Goal: Transaction & Acquisition: Subscribe to service/newsletter

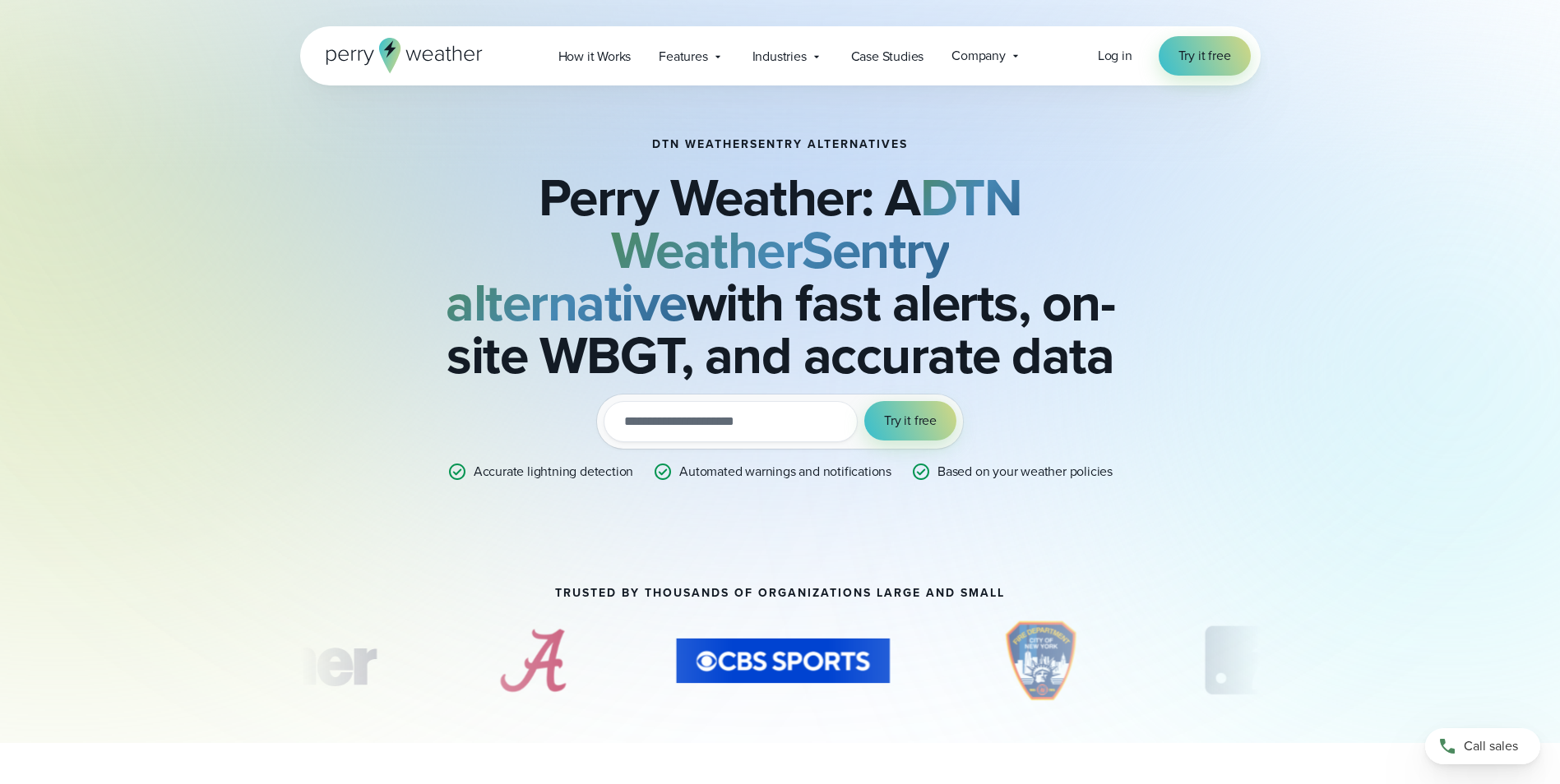
click at [660, 418] on input "email" at bounding box center [731, 421] width 254 height 41
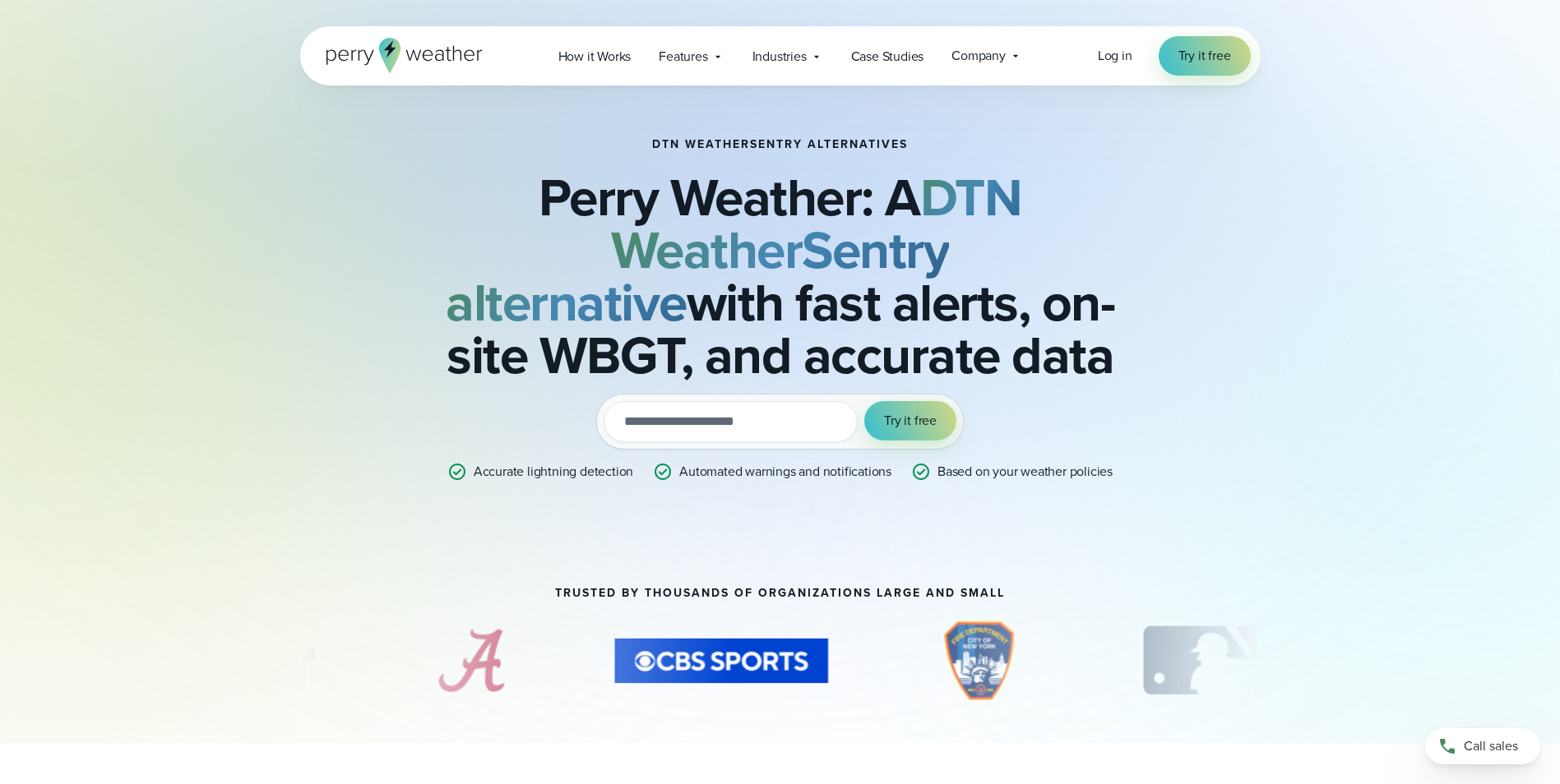
type input "**********"
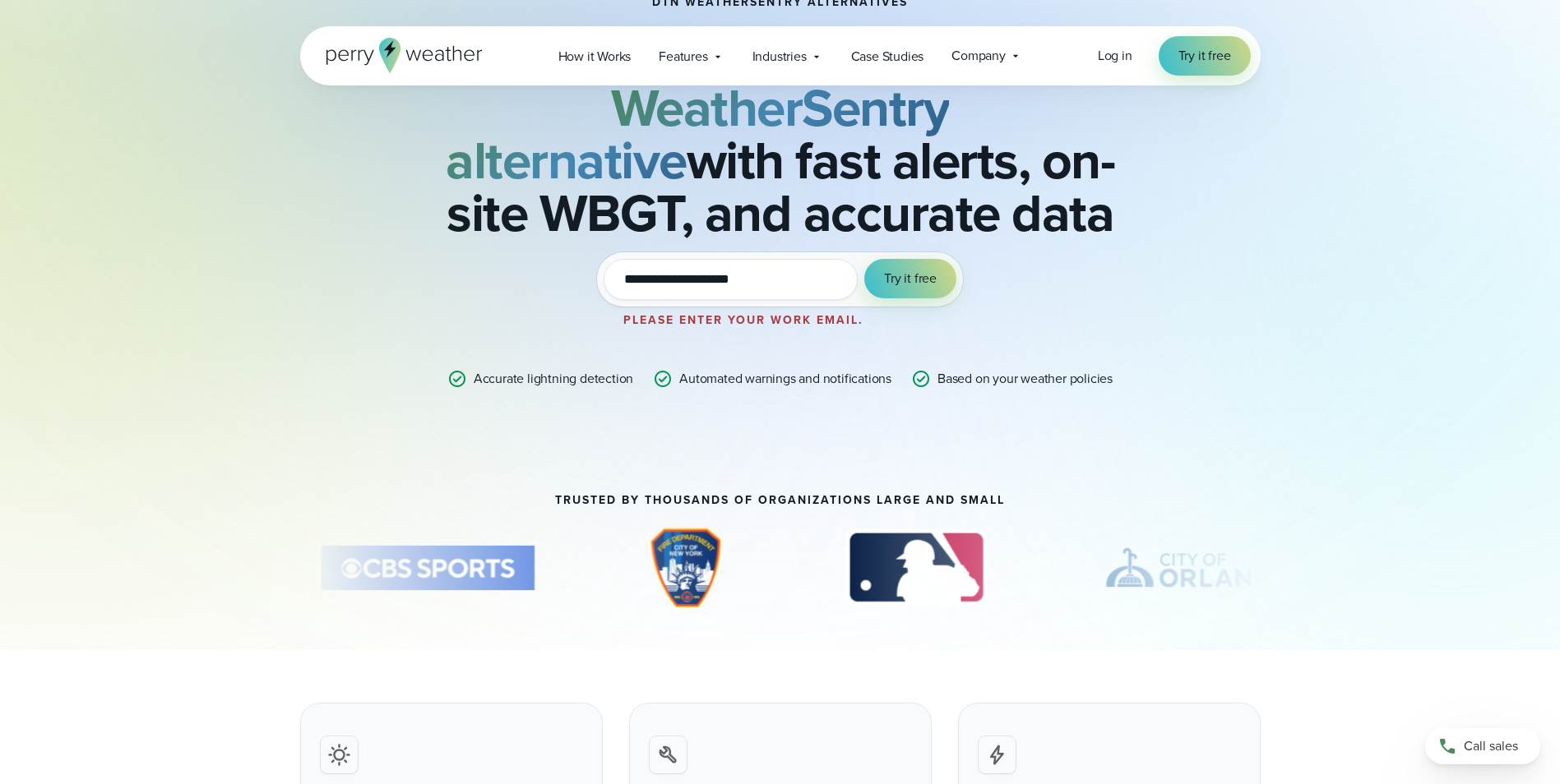
scroll to position [144, 0]
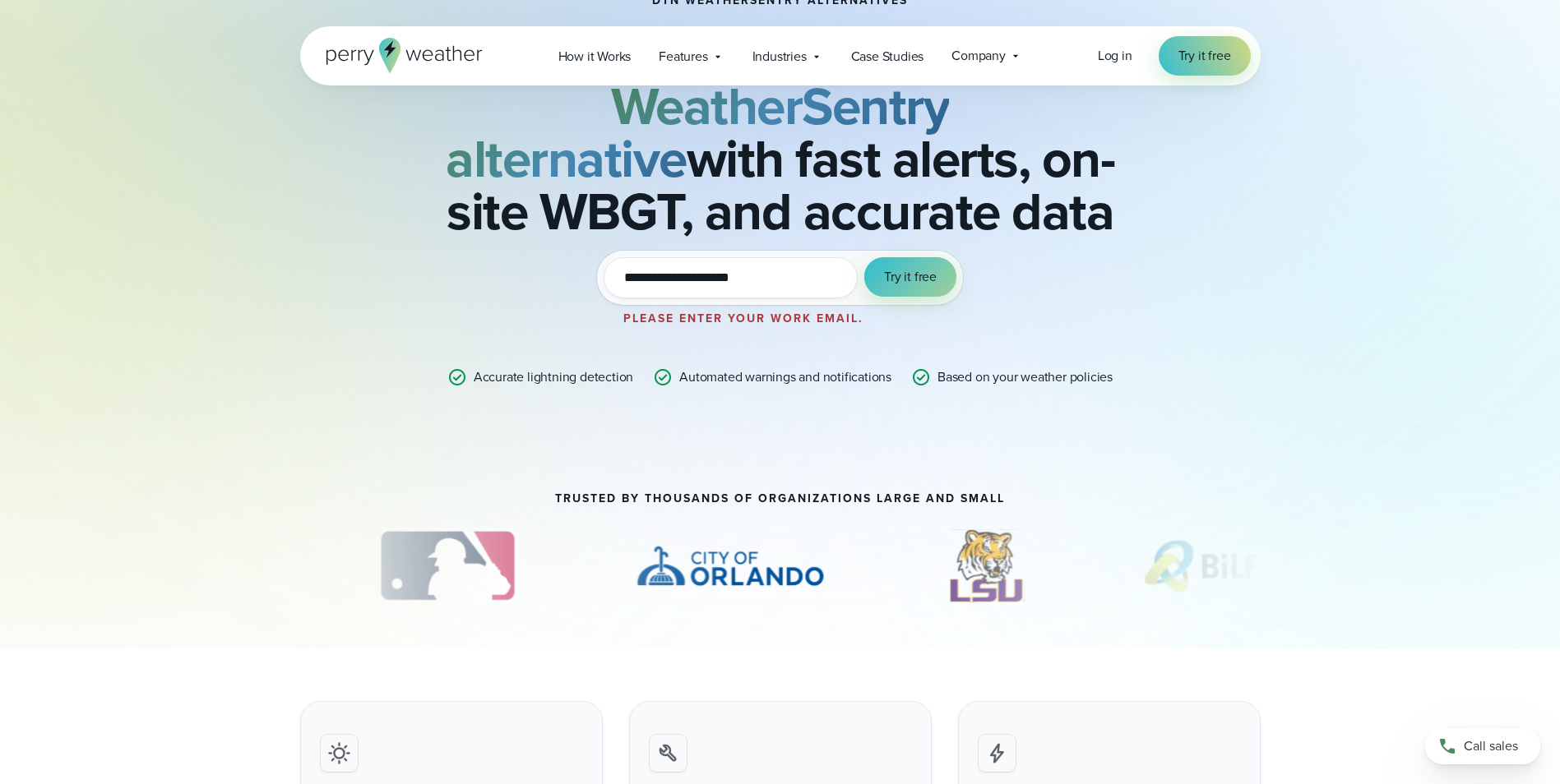
click at [906, 279] on span "Try it free" at bounding box center [910, 276] width 52 height 20
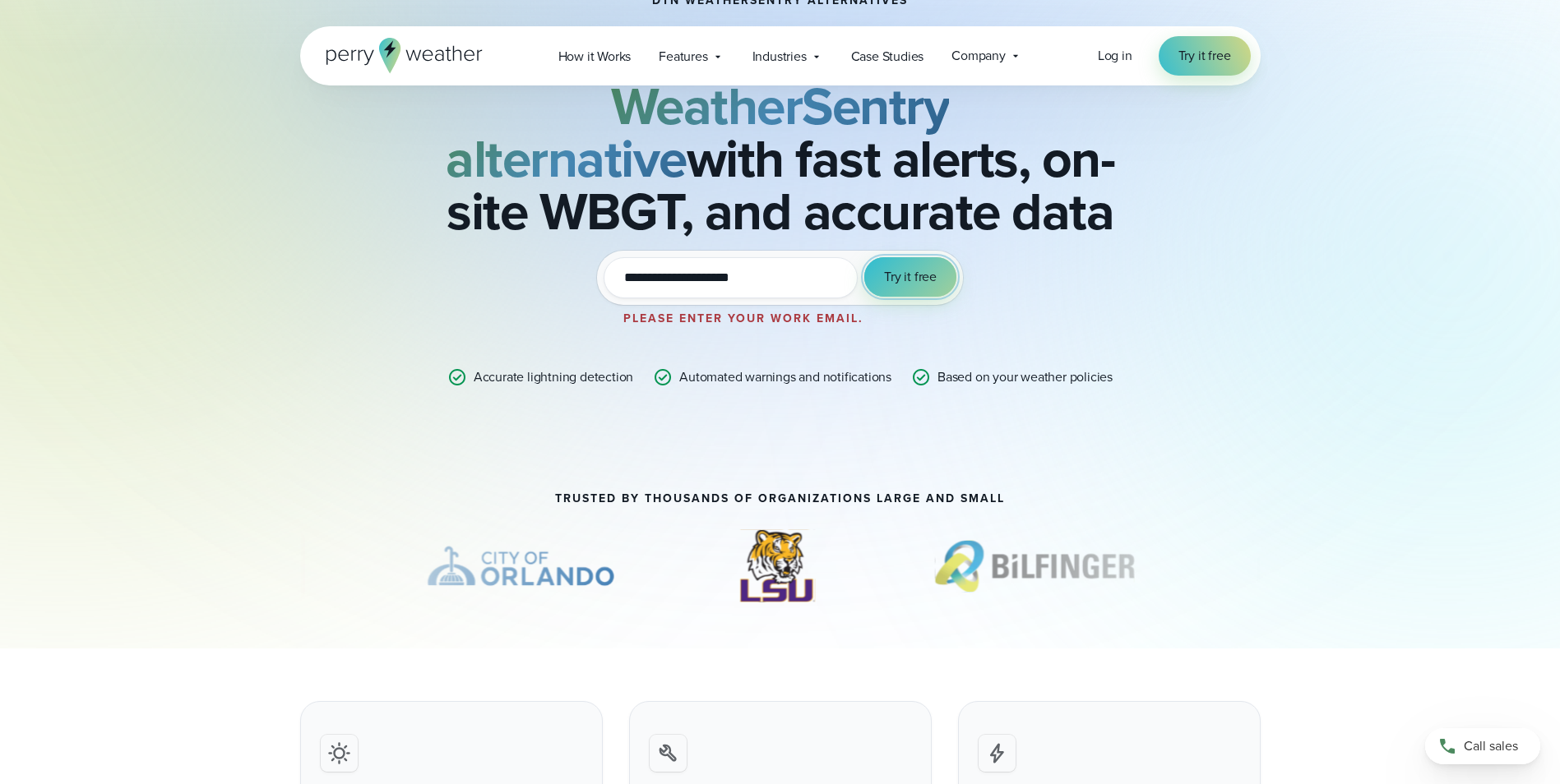
click at [921, 284] on span "Try it free" at bounding box center [910, 276] width 52 height 20
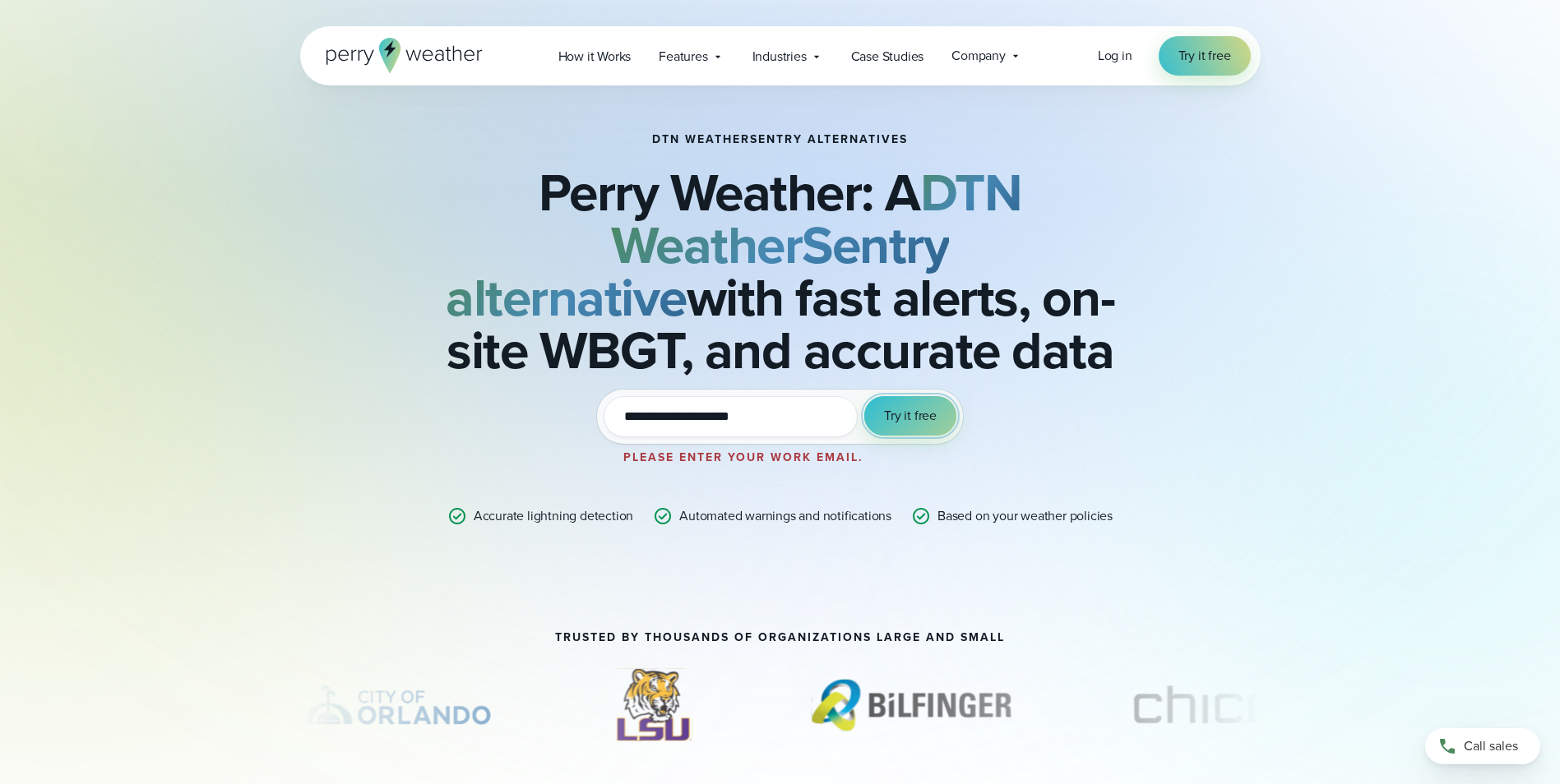
scroll to position [0, 0]
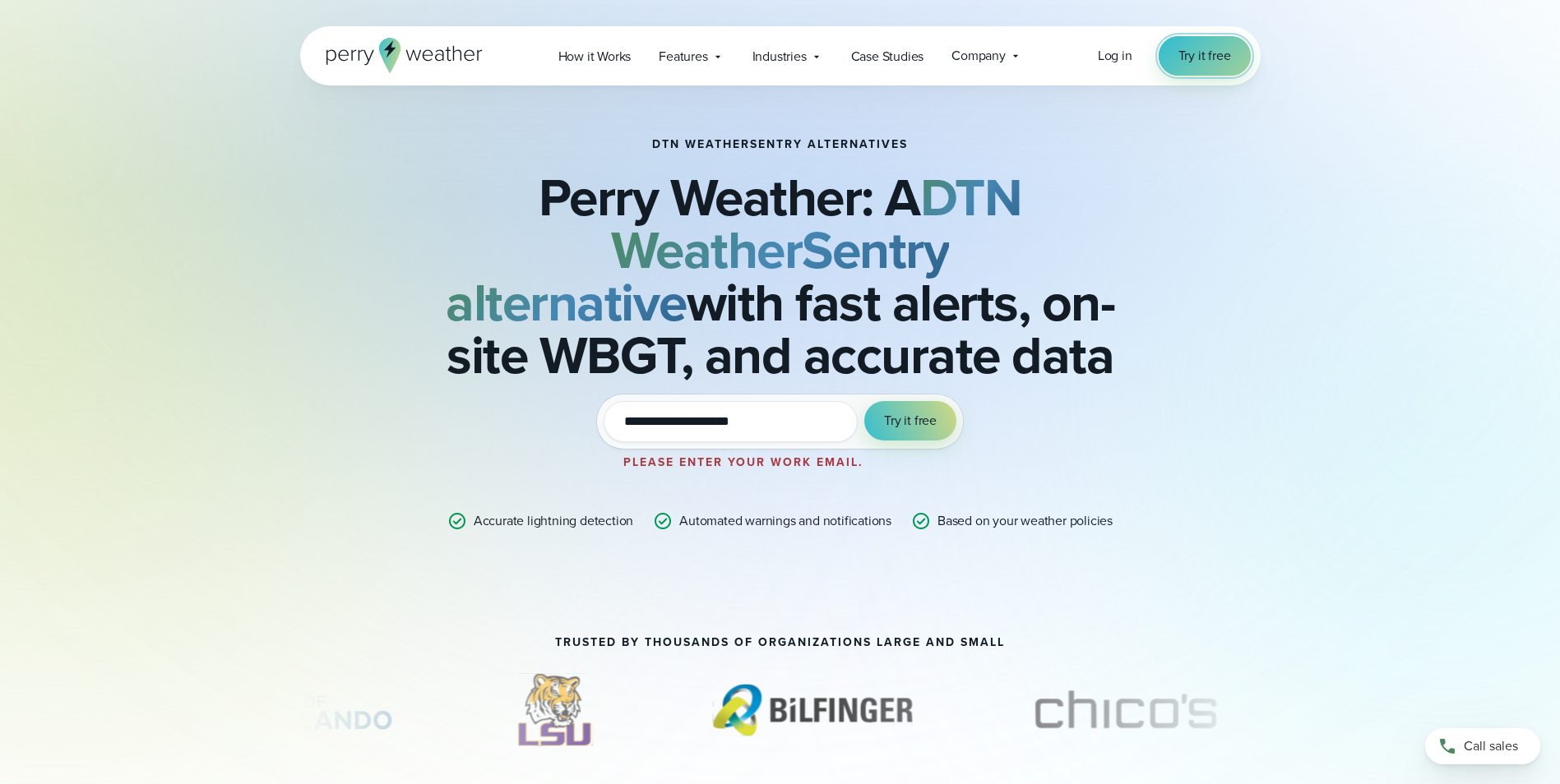
click at [1224, 50] on span "Try it free" at bounding box center [1204, 55] width 52 height 20
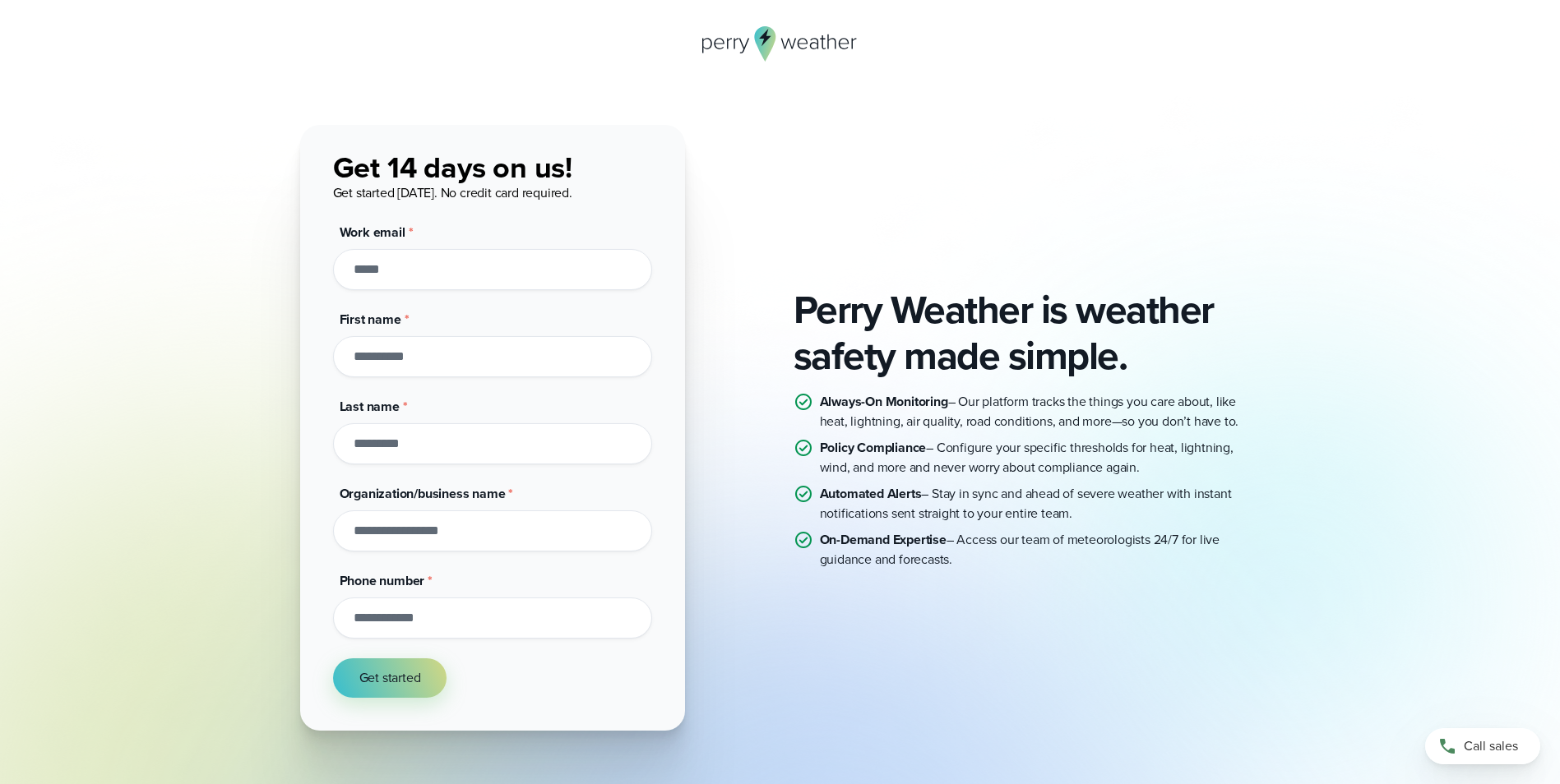
scroll to position [124, 0]
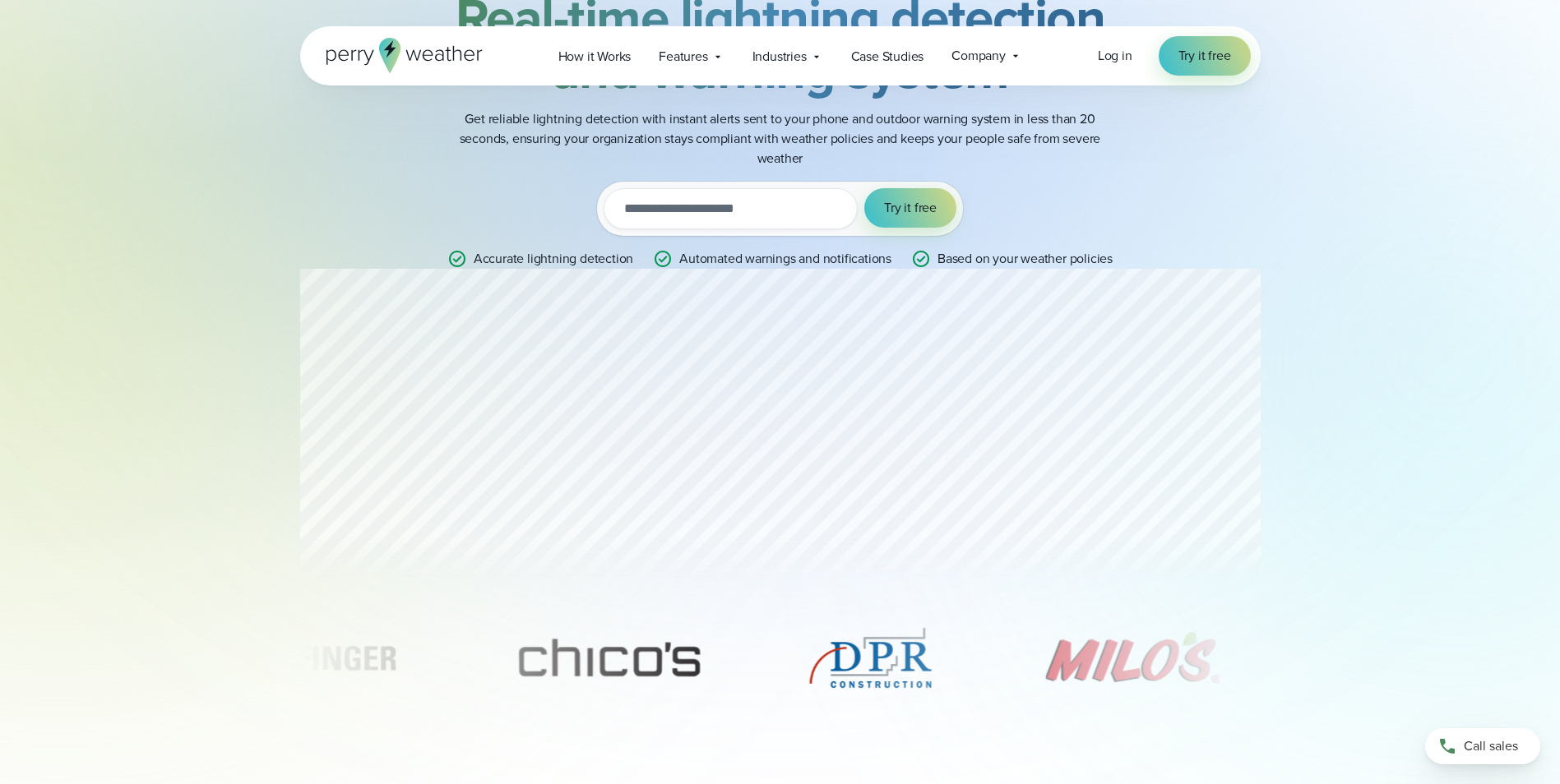
scroll to position [180, 0]
